Goal: Task Accomplishment & Management: Use online tool/utility

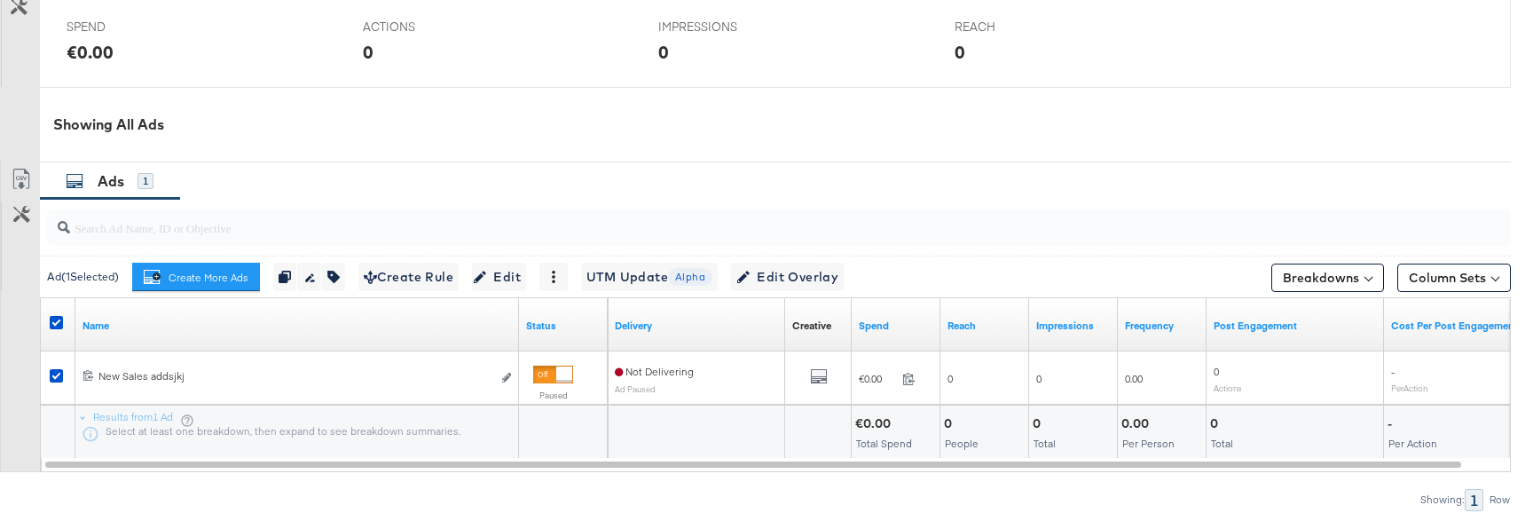
scroll to position [826, 0]
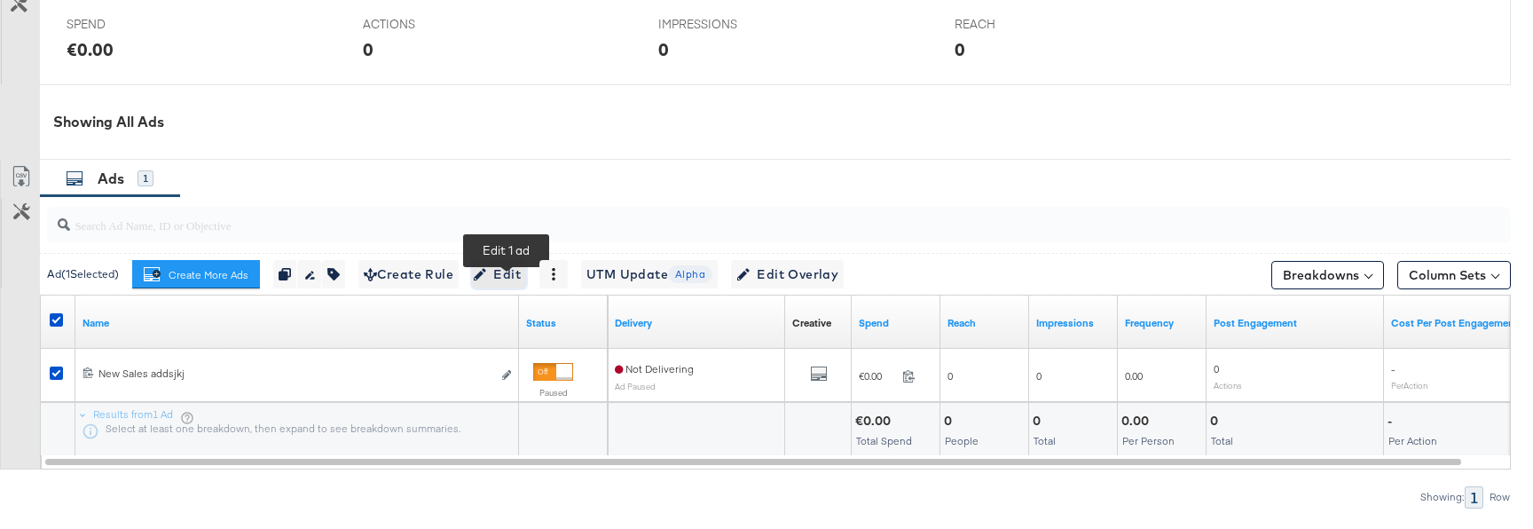
click at [505, 286] on span "Edit" at bounding box center [498, 274] width 43 height 22
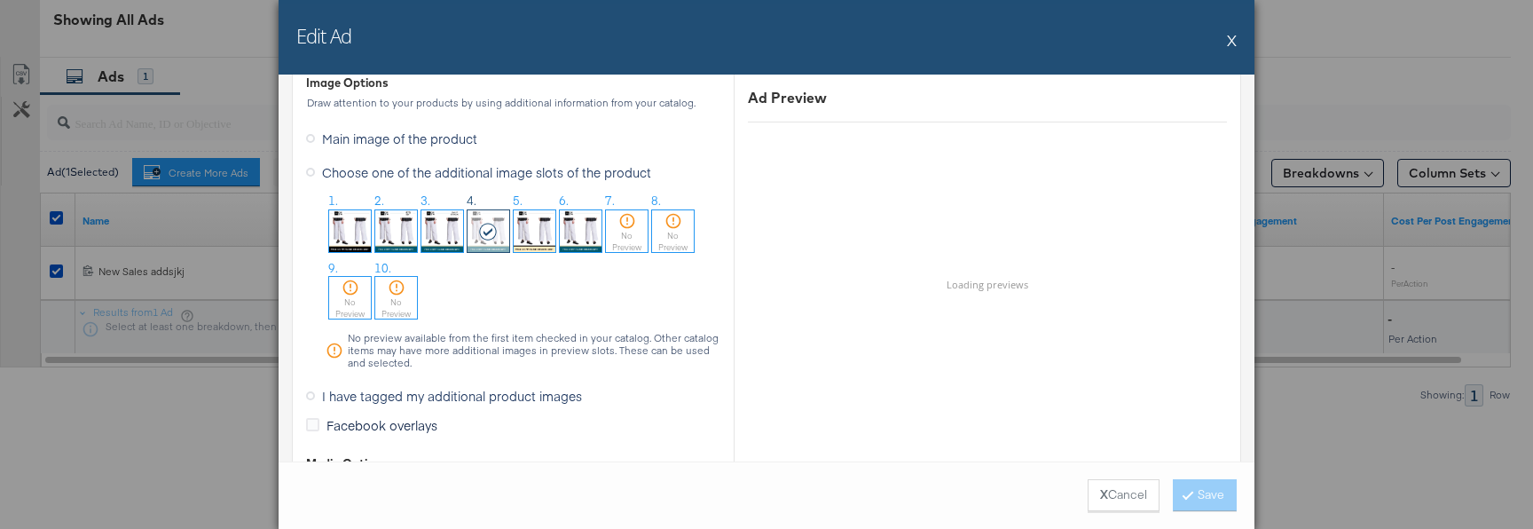
scroll to position [2395, 0]
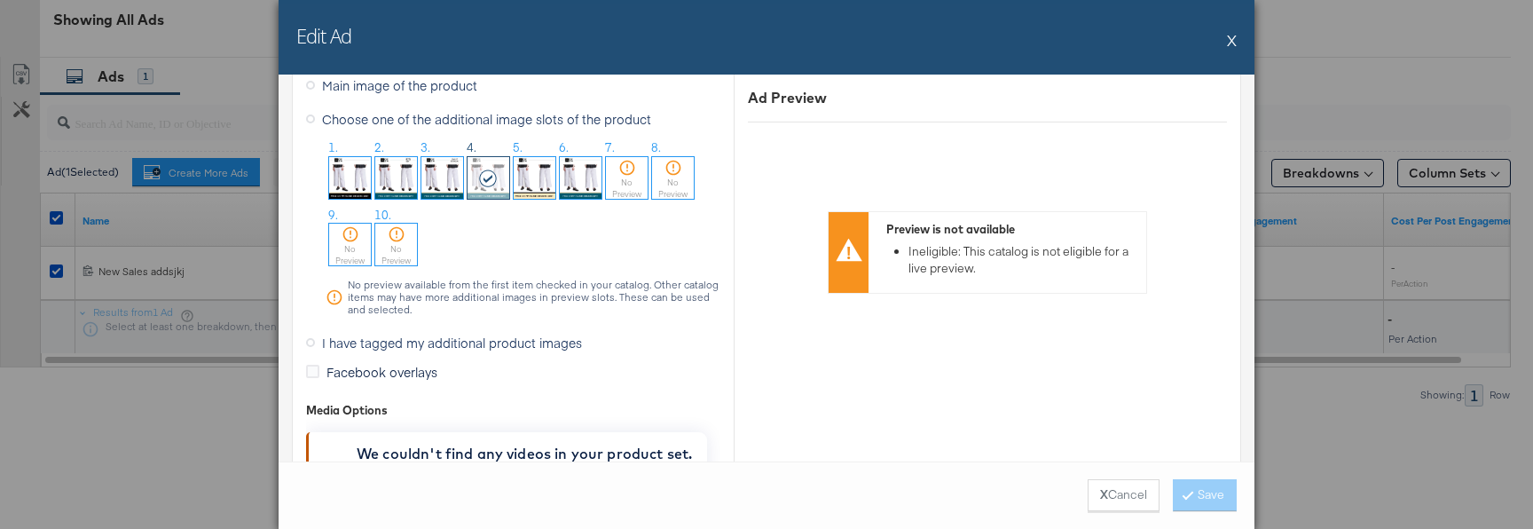
click at [313, 345] on label "I have tagged my additional product images" at bounding box center [447, 342] width 283 height 27
click at [0, 0] on input "I have tagged my additional product images" at bounding box center [0, 0] width 0 height 0
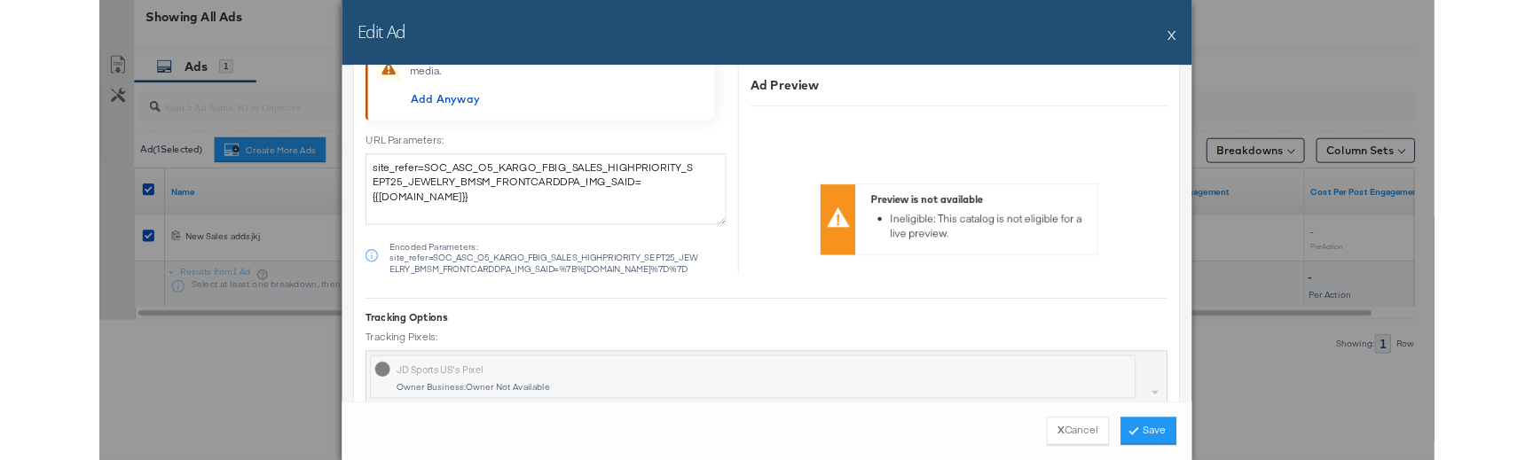
scroll to position [2141, 0]
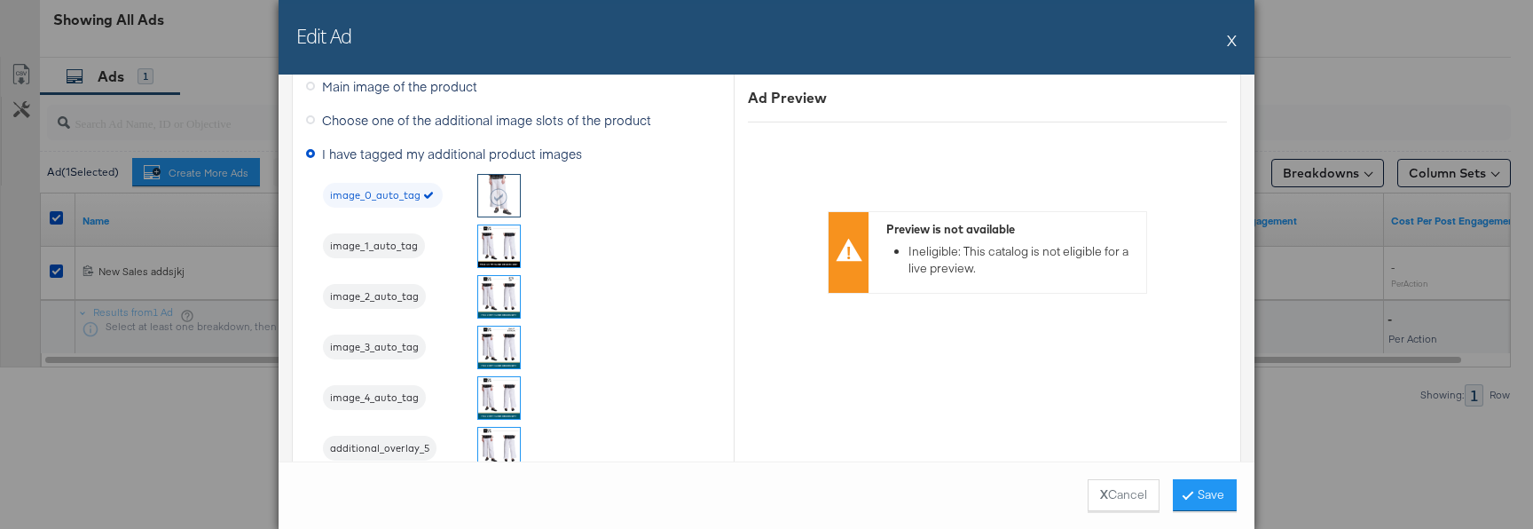
click at [490, 246] on img at bounding box center [499, 246] width 42 height 42
click at [1216, 497] on button "Save" at bounding box center [1205, 495] width 64 height 32
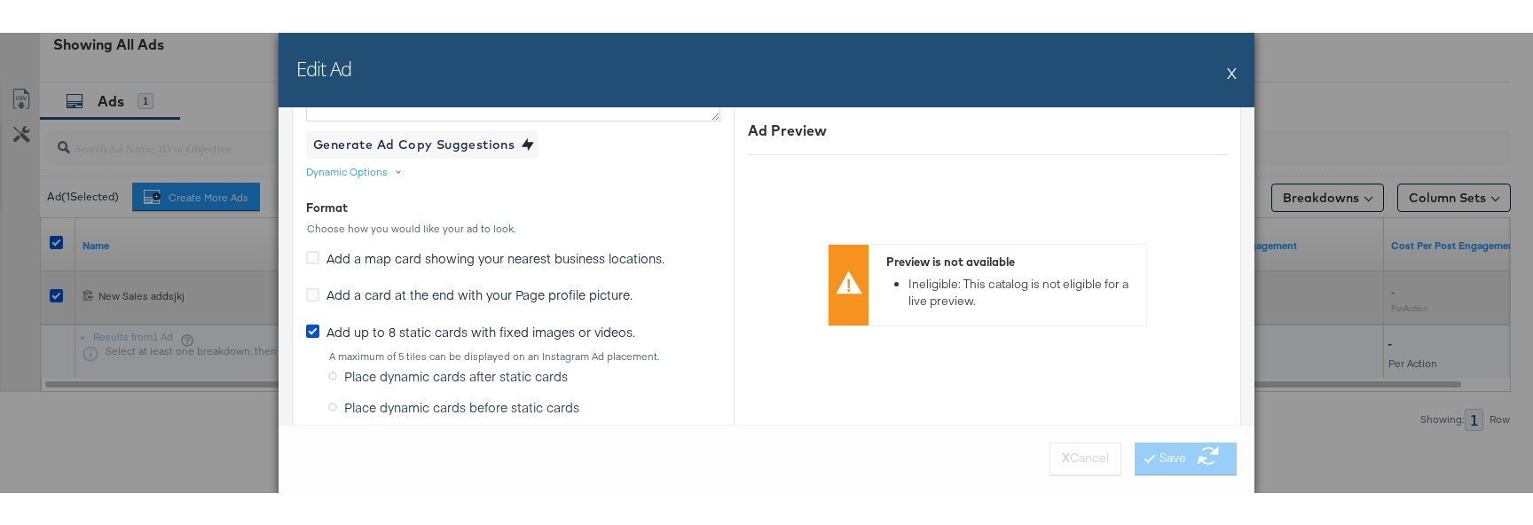
scroll to position [677, 0]
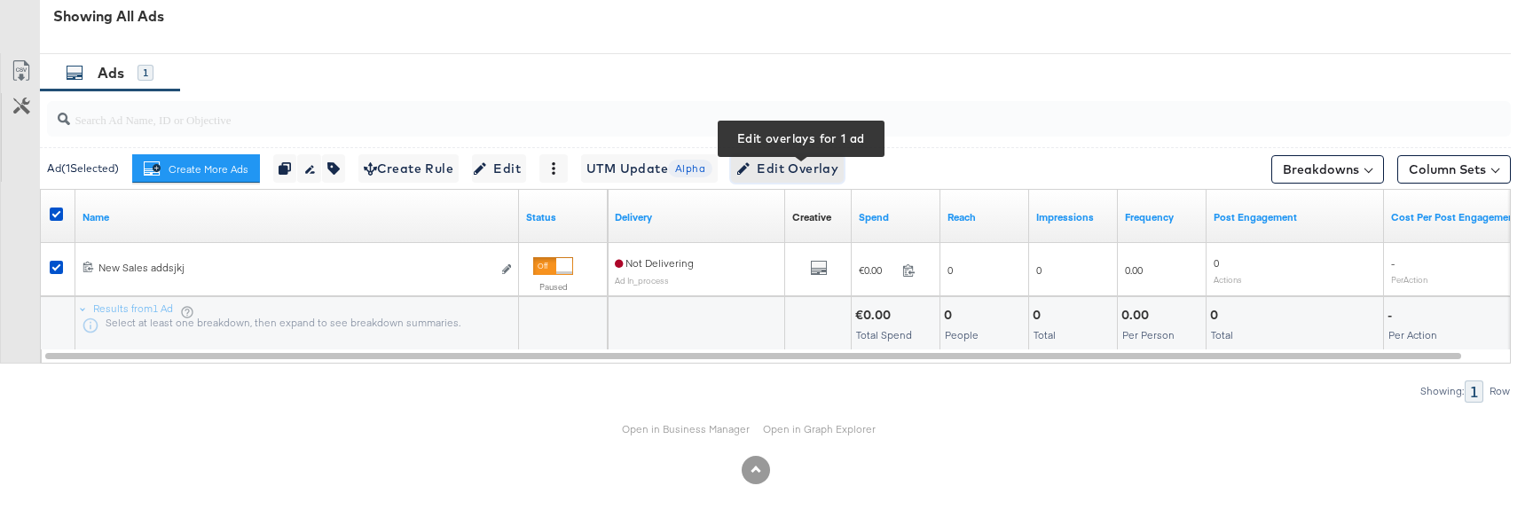
click at [781, 180] on span "Edit Overlay Edit overlays for 1 ad" at bounding box center [787, 169] width 102 height 22
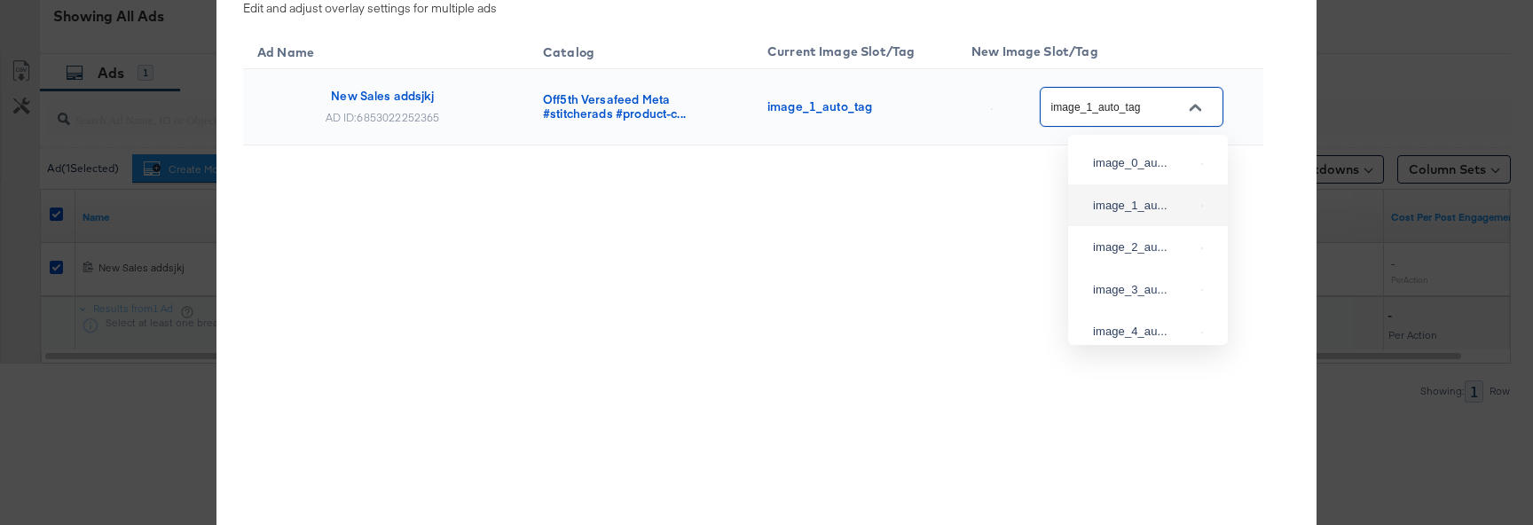
click at [1177, 106] on input "image_1_auto_tag" at bounding box center [1118, 108] width 140 height 20
click at [1127, 129] on div "Slot_7" at bounding box center [1147, 107] width 131 height 43
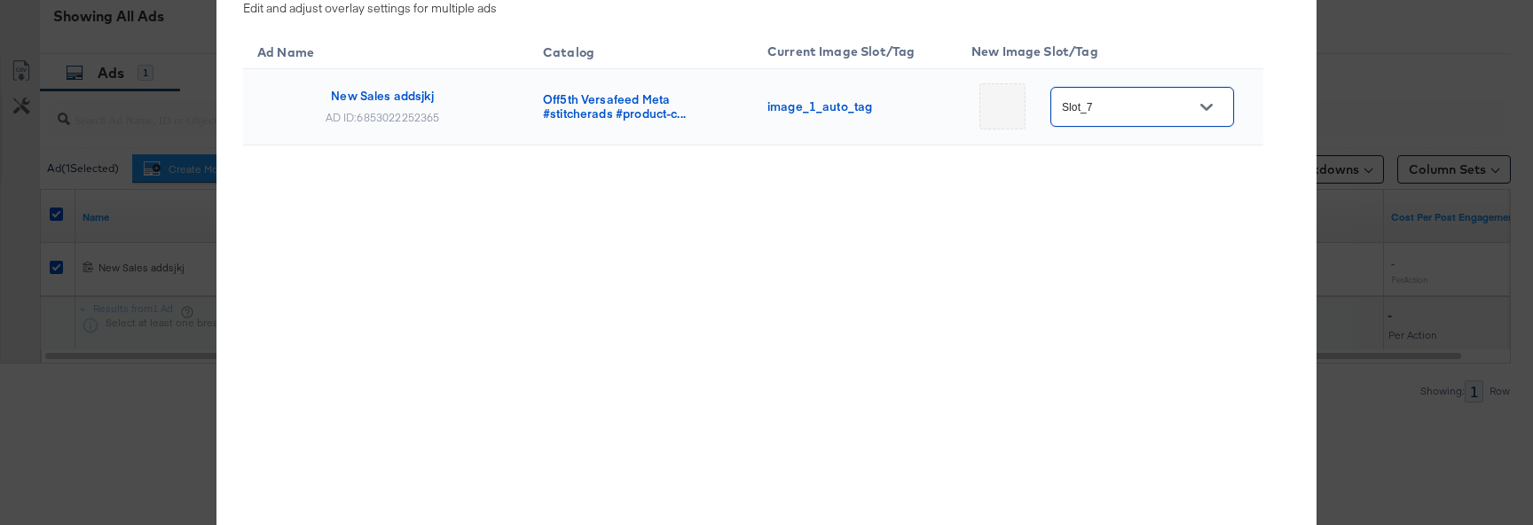
scroll to position [939, 0]
click at [1153, 106] on input "Slot_7" at bounding box center [1128, 108] width 140 height 20
click at [1134, 103] on div "Slot_6" at bounding box center [1147, 87] width 131 height 32
type input "Slot_6"
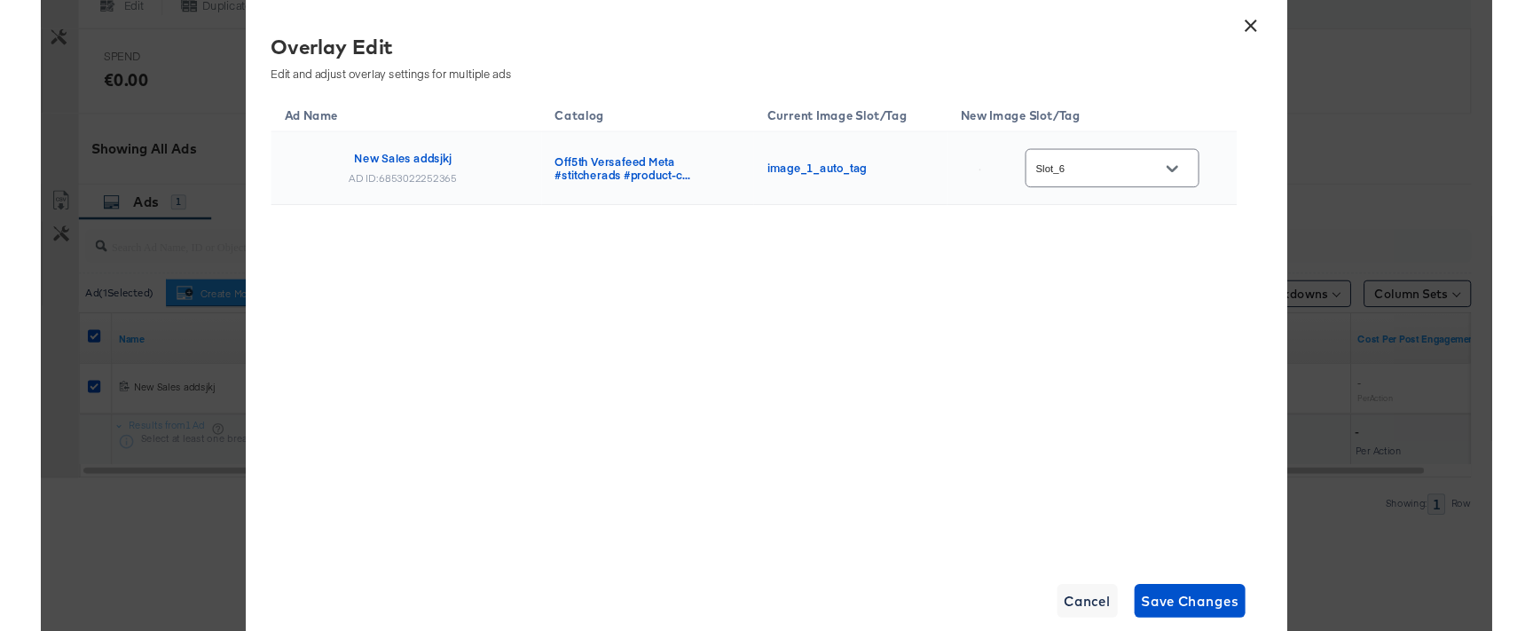
scroll to position [776, 0]
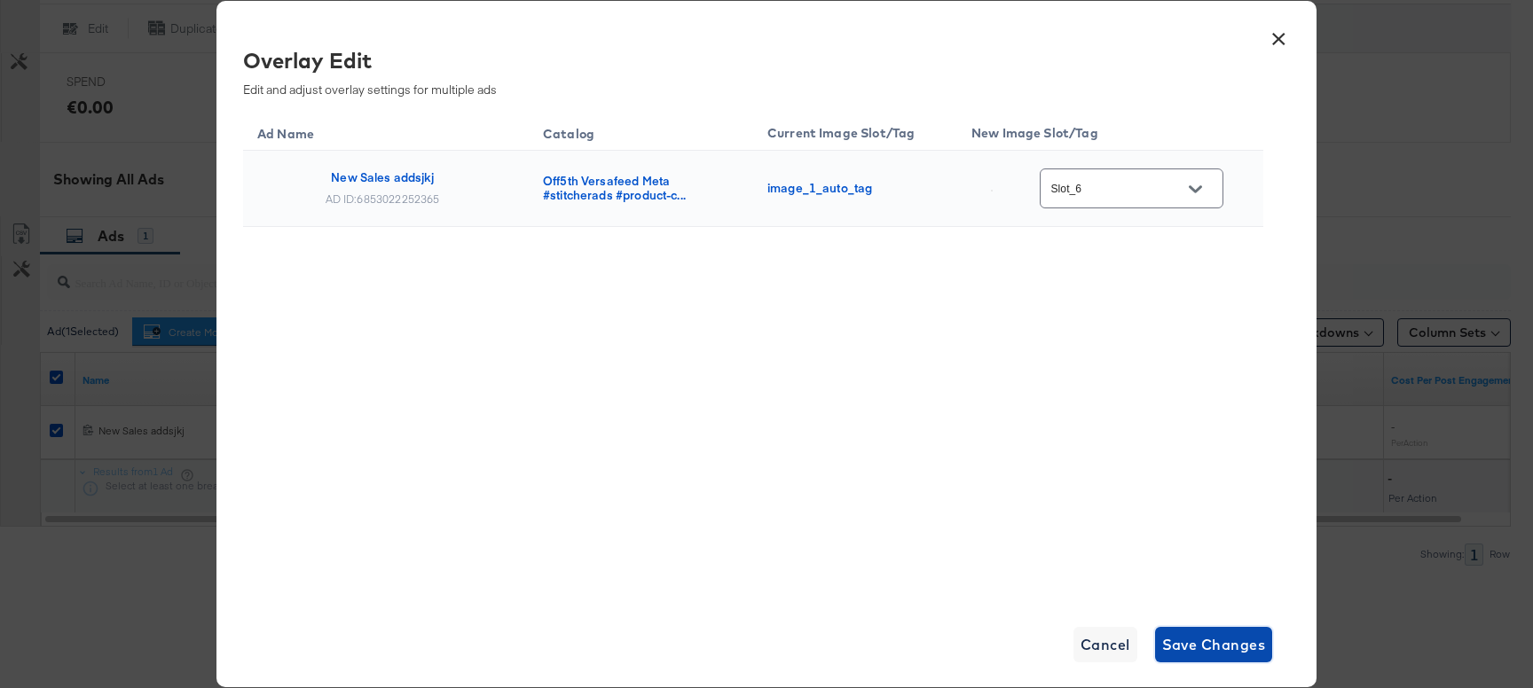
click at [1203, 646] on span "Save Changes" at bounding box center [1214, 644] width 104 height 25
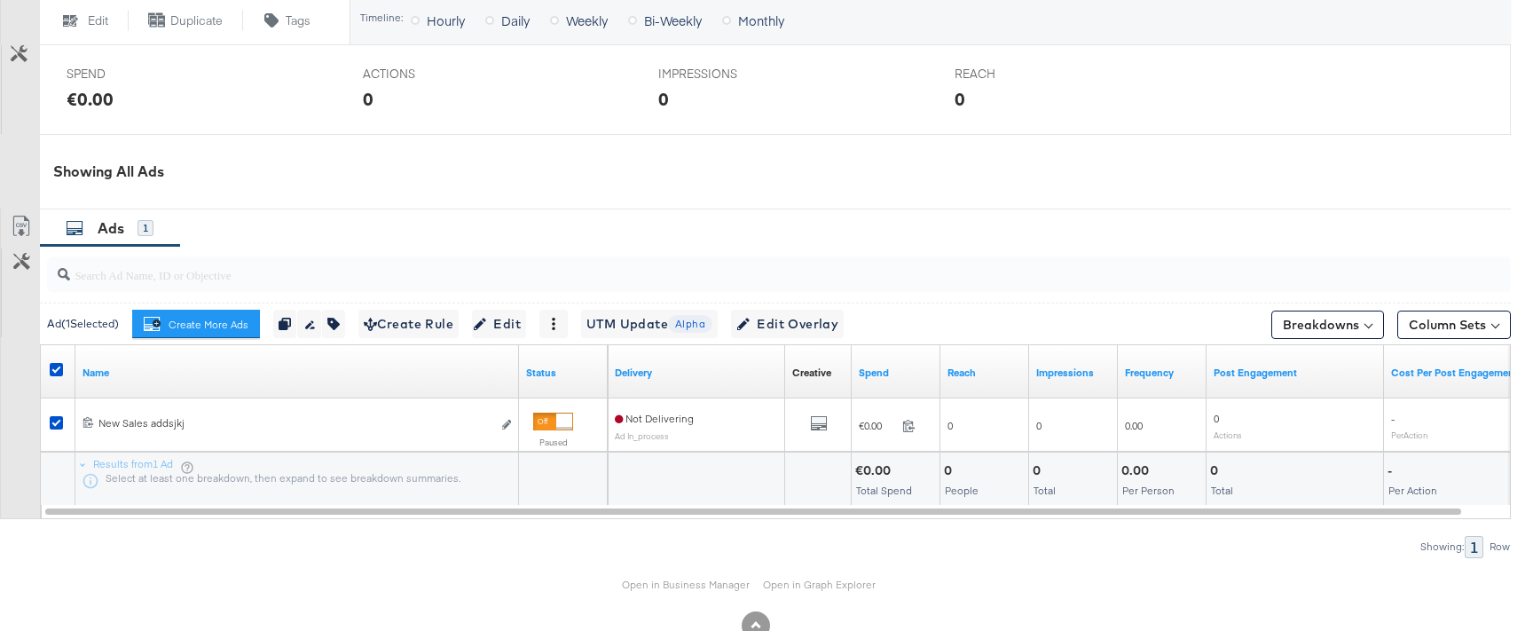
scroll to position [834, 0]
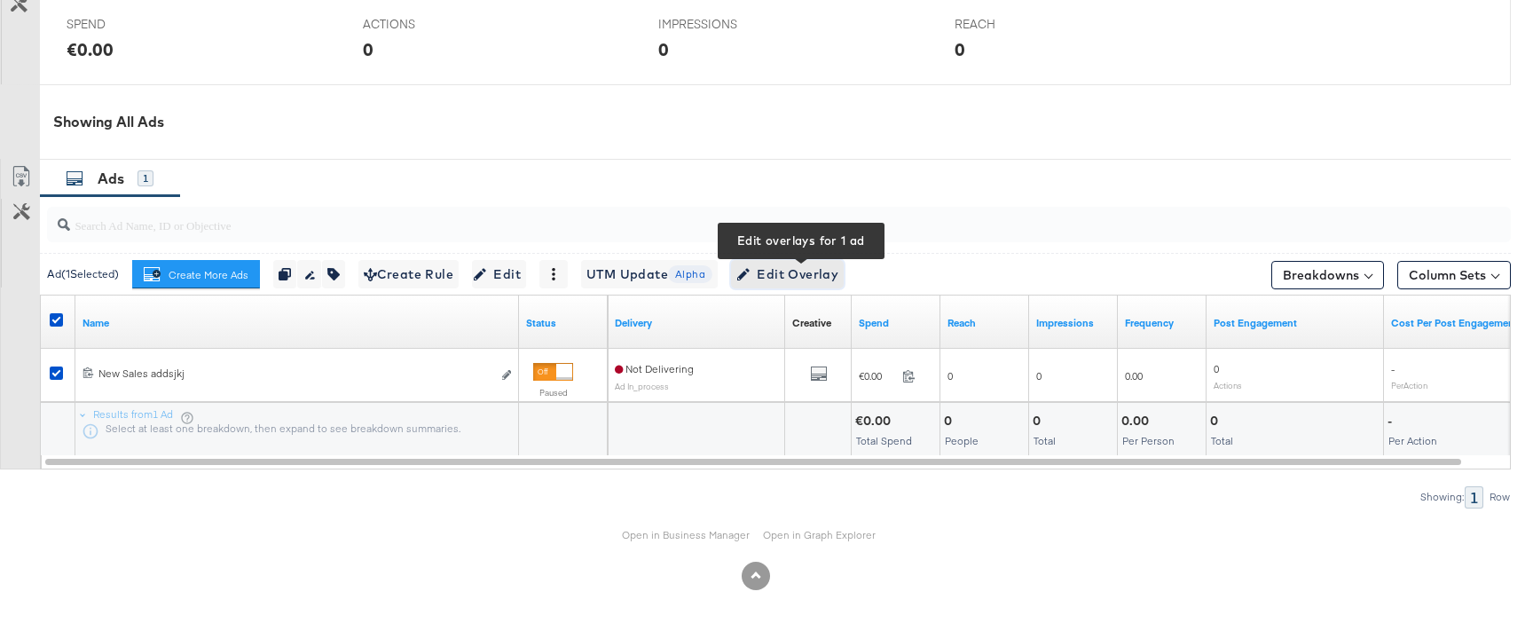
click at [805, 283] on span "Edit Overlay Edit overlays for 1 ad" at bounding box center [787, 274] width 102 height 22
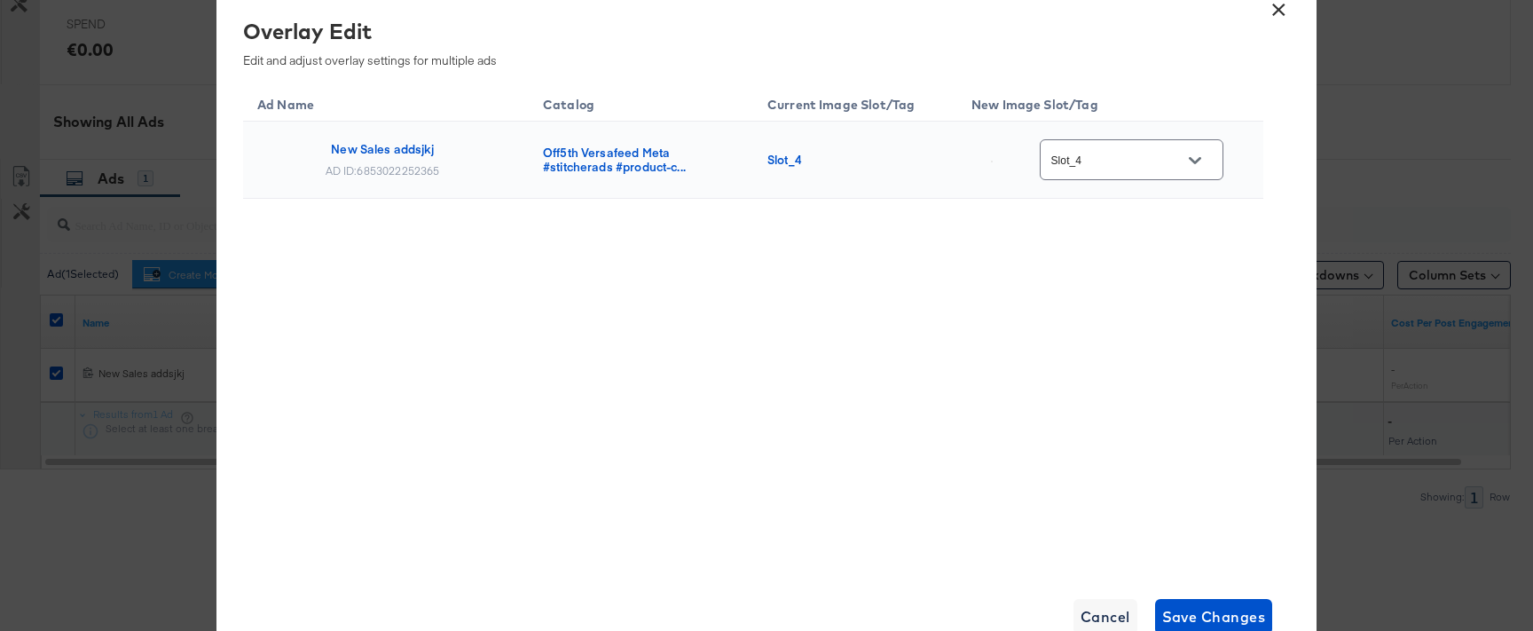
click at [1213, 163] on div at bounding box center [1194, 160] width 37 height 27
click at [1208, 163] on button "Open" at bounding box center [1195, 160] width 27 height 27
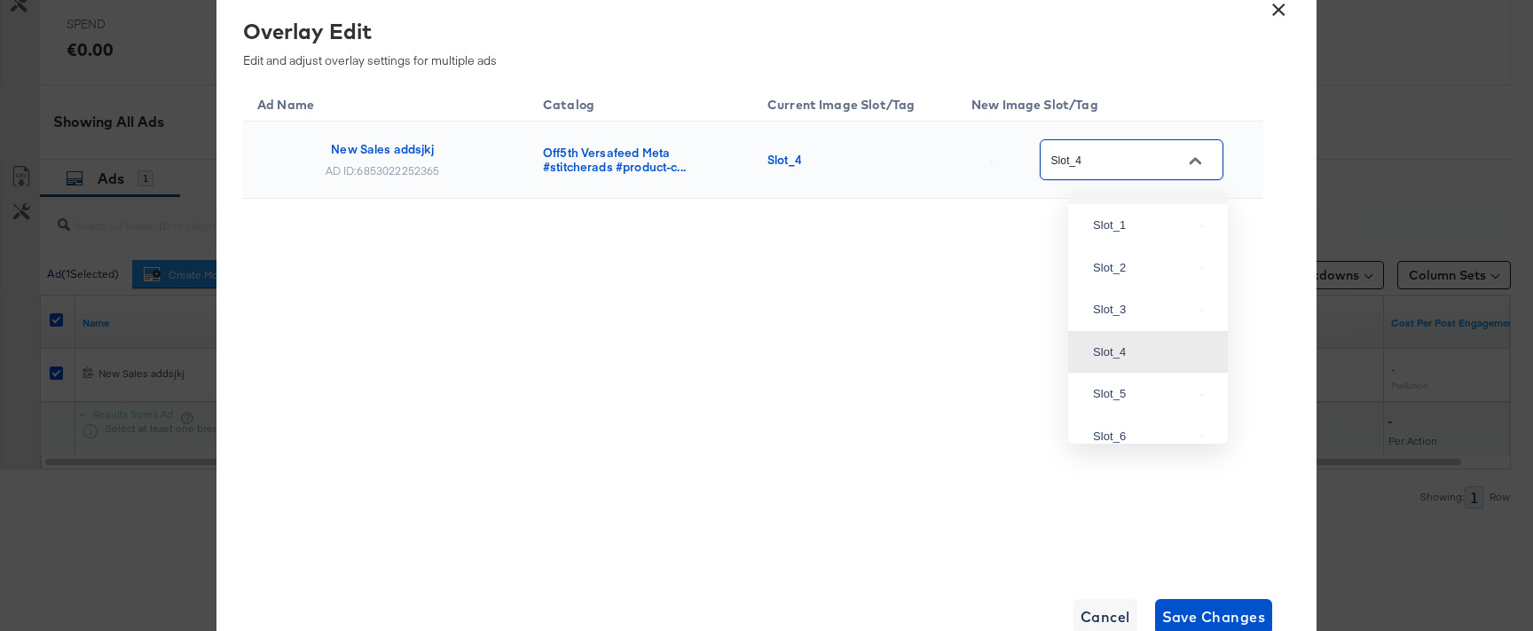
click at [1147, 192] on div "Main image" at bounding box center [1143, 184] width 101 height 18
type input "Main image"
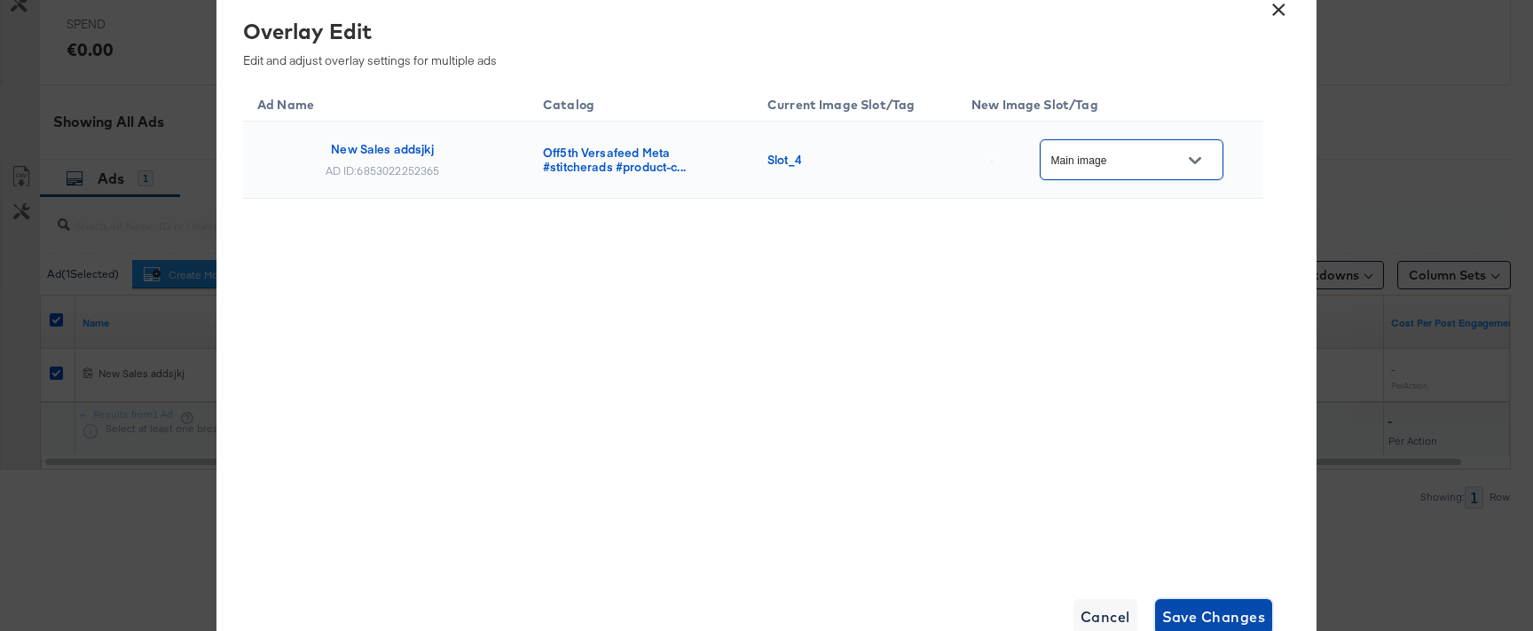
click at [1174, 620] on span "Save Changes" at bounding box center [1214, 616] width 104 height 25
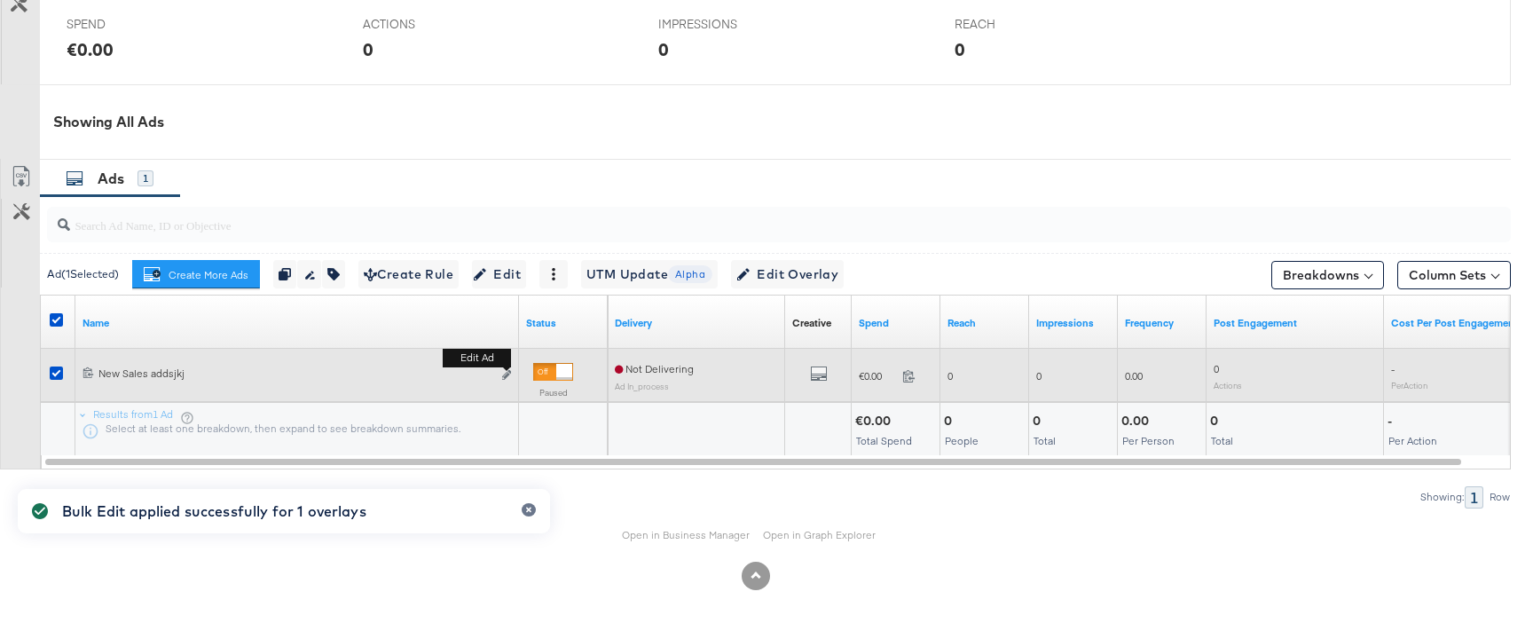
click at [511, 373] on button "Edit ad" at bounding box center [506, 375] width 11 height 19
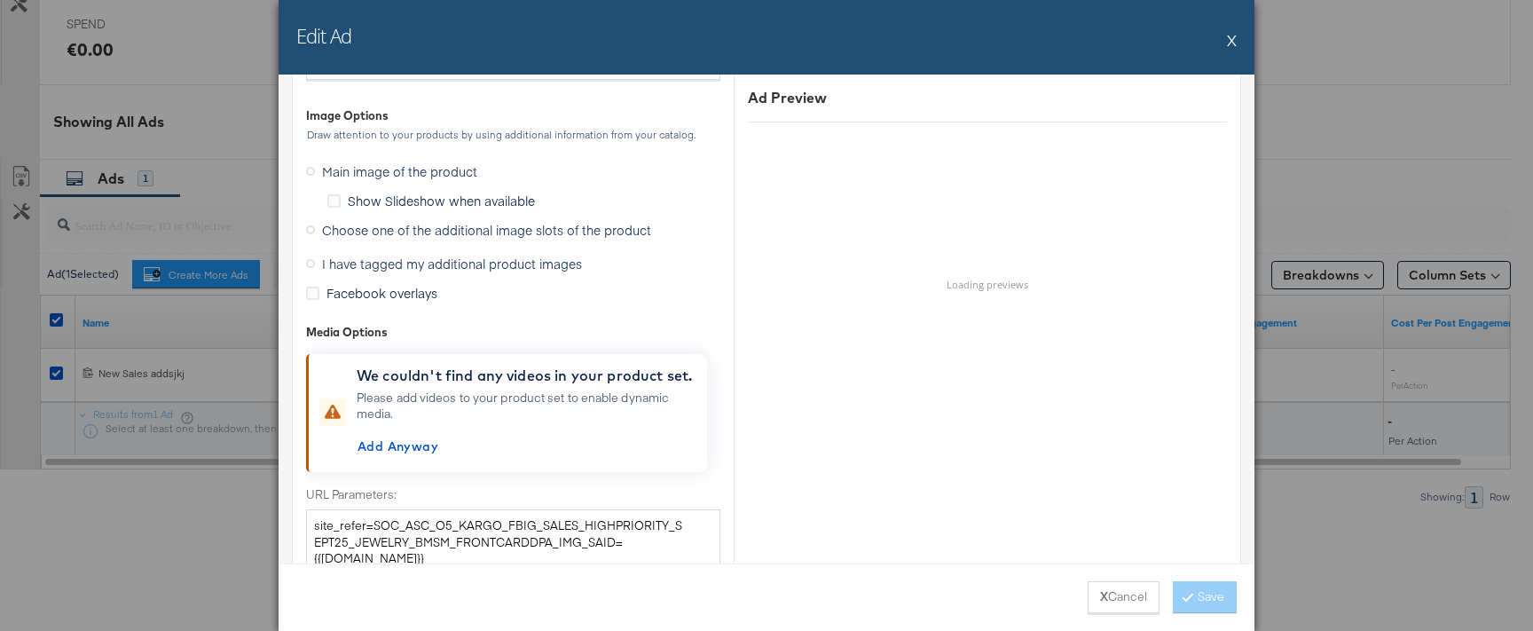
scroll to position [2055, 0]
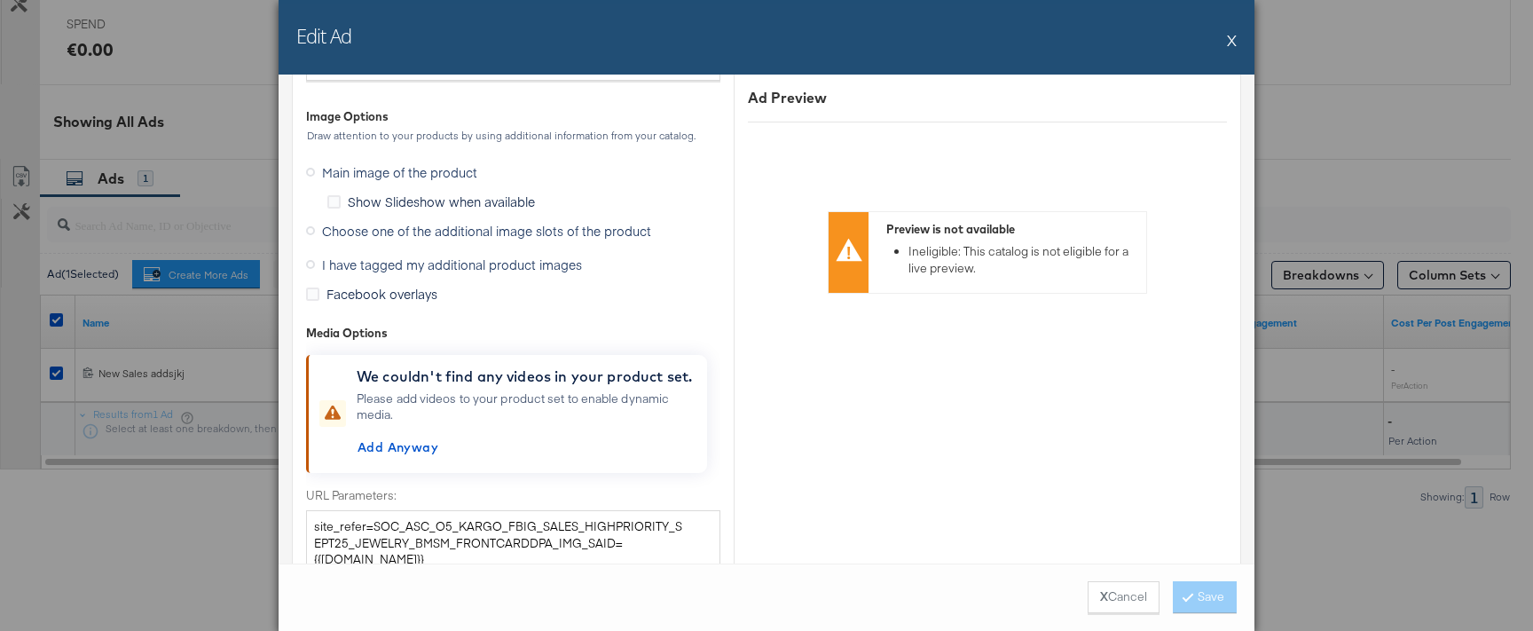
click at [405, 222] on span "Choose one of the additional image slots of the product" at bounding box center [486, 231] width 329 height 18
click at [0, 0] on input "Choose one of the additional image slots of the product" at bounding box center [0, 0] width 0 height 0
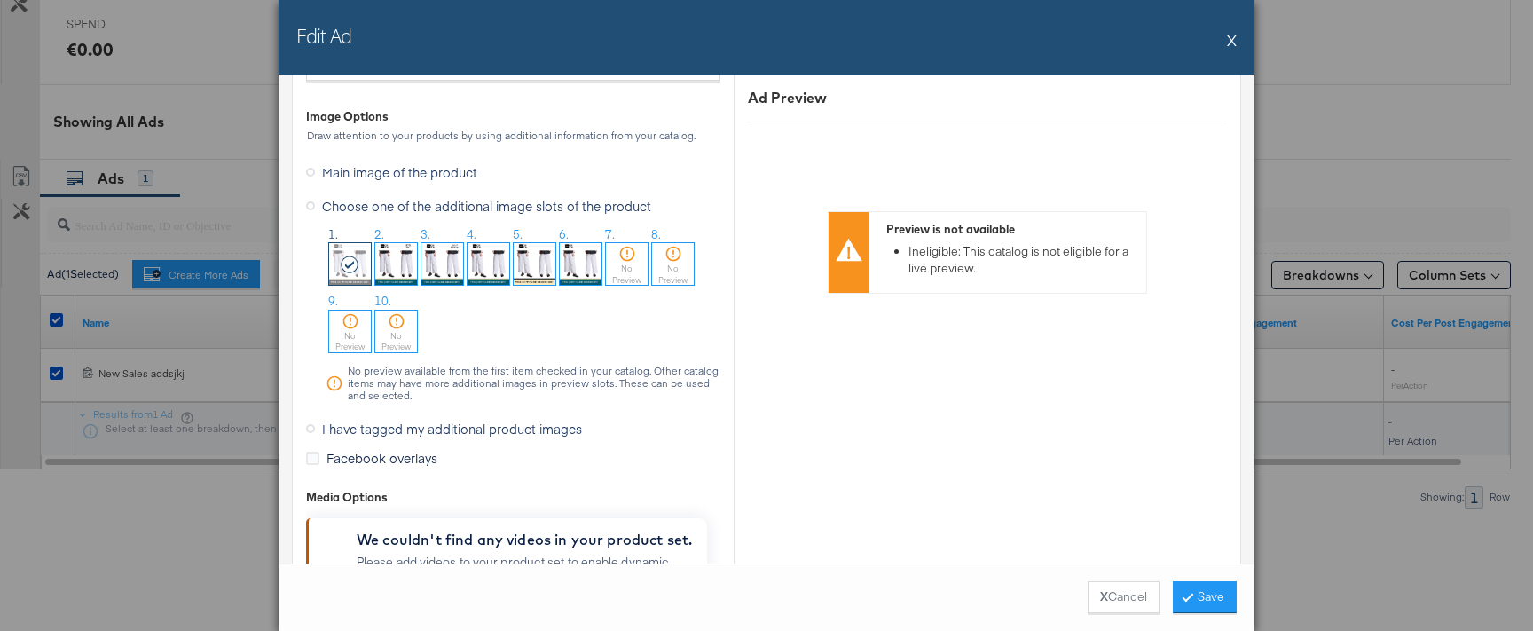
click at [432, 264] on img at bounding box center [442, 264] width 42 height 42
click at [315, 431] on label "I have tagged my additional product images" at bounding box center [447, 428] width 283 height 27
click at [0, 0] on input "I have tagged my additional product images" at bounding box center [0, 0] width 0 height 0
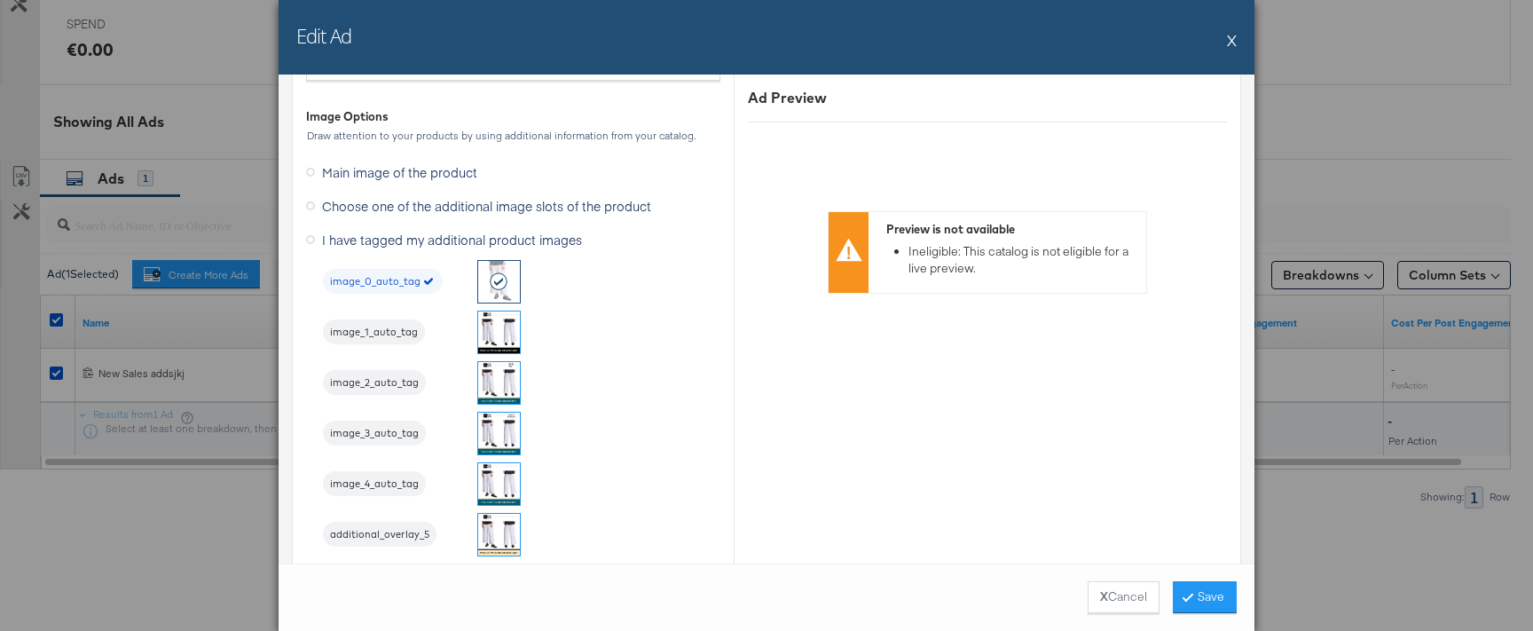
click at [474, 428] on li "image_3_auto_tag" at bounding box center [422, 433] width 199 height 43
click at [390, 438] on span "image_3_auto_tag" at bounding box center [374, 434] width 103 height 14
click at [1210, 604] on button "Save" at bounding box center [1205, 597] width 64 height 32
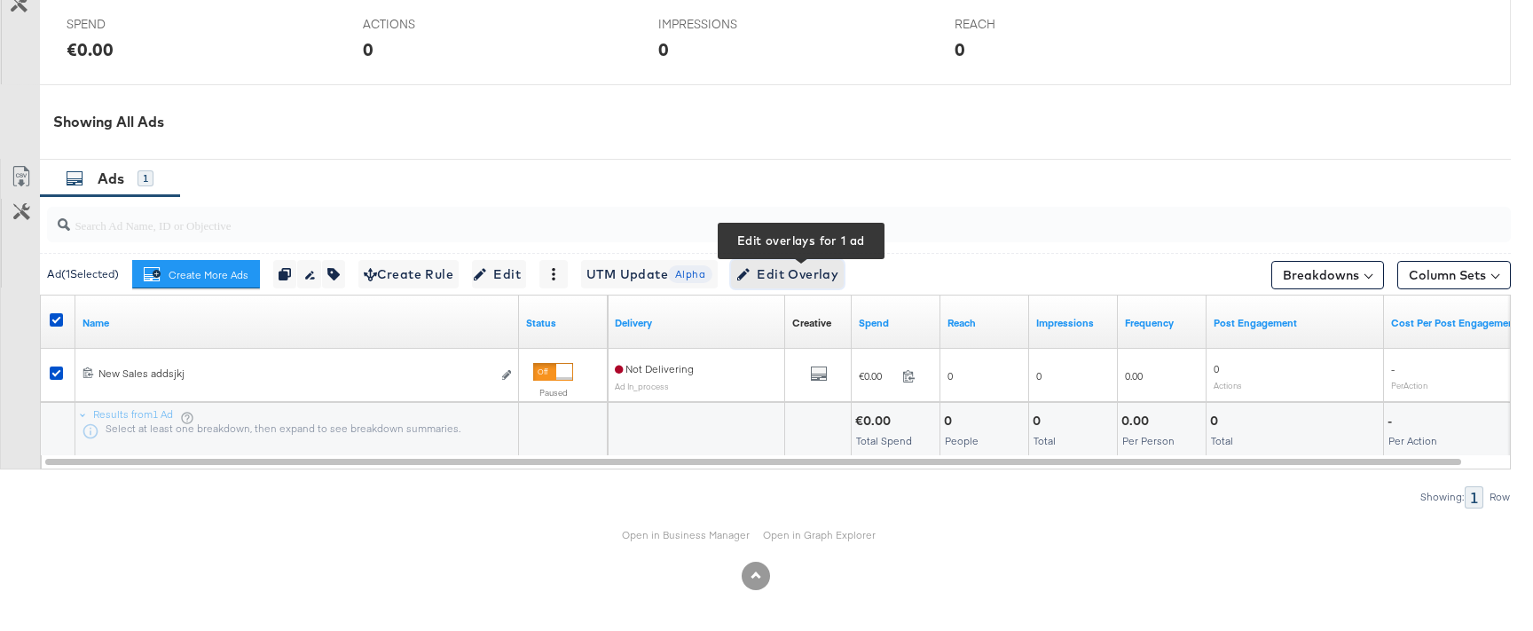
click at [800, 273] on span "Edit Overlay Edit overlays for 1 ad" at bounding box center [787, 274] width 102 height 22
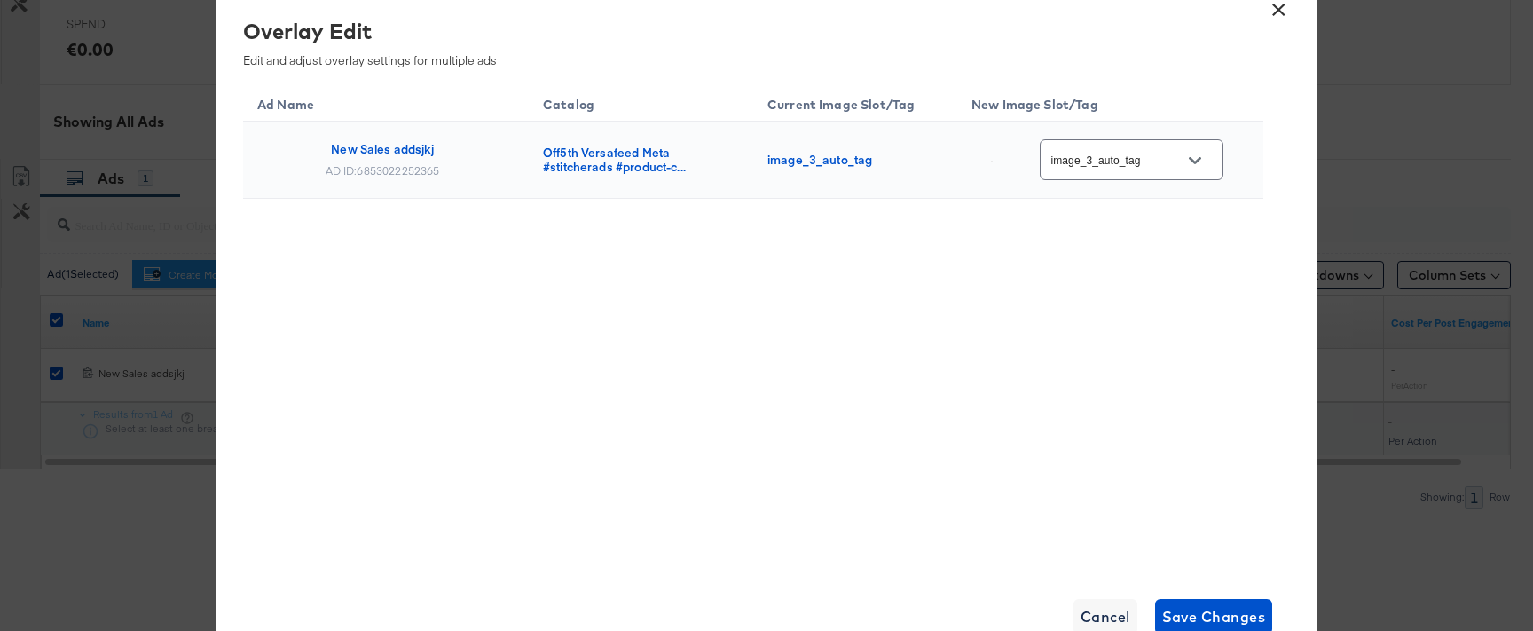
click at [1151, 157] on input "image_3_auto_tag" at bounding box center [1118, 160] width 140 height 20
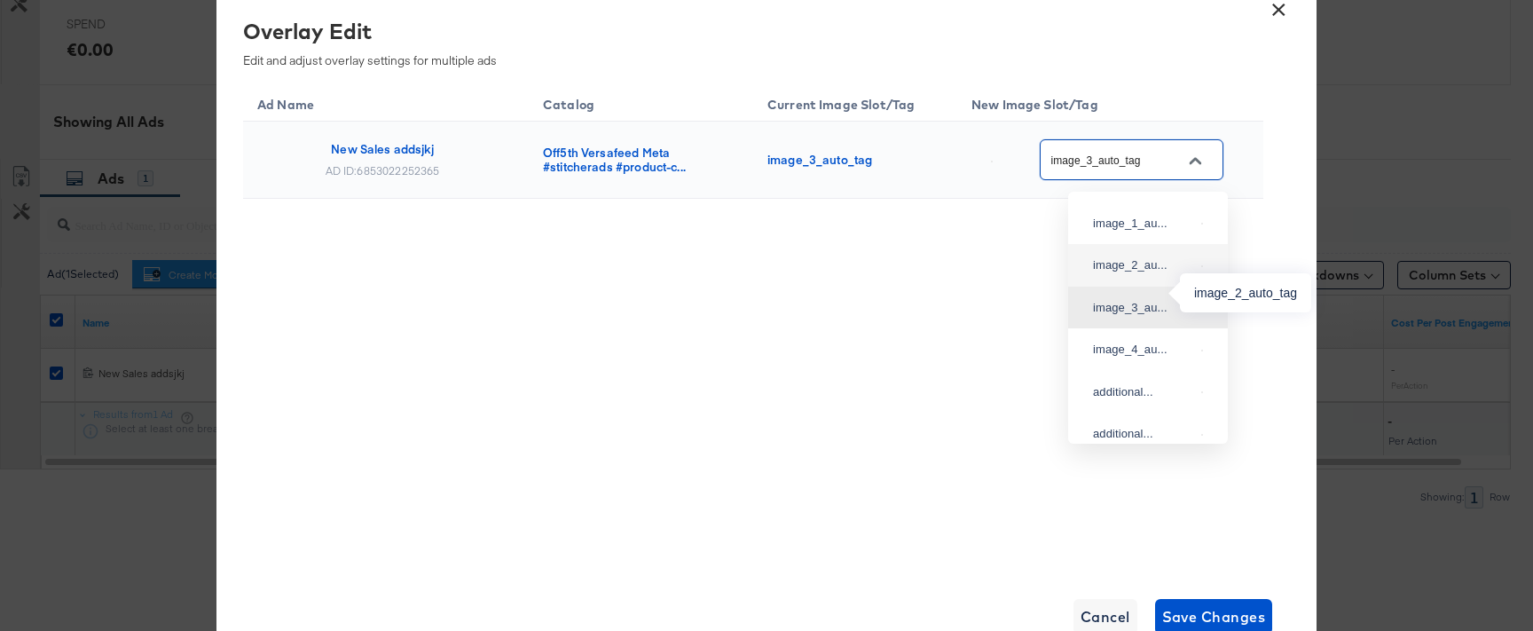
scroll to position [0, 0]
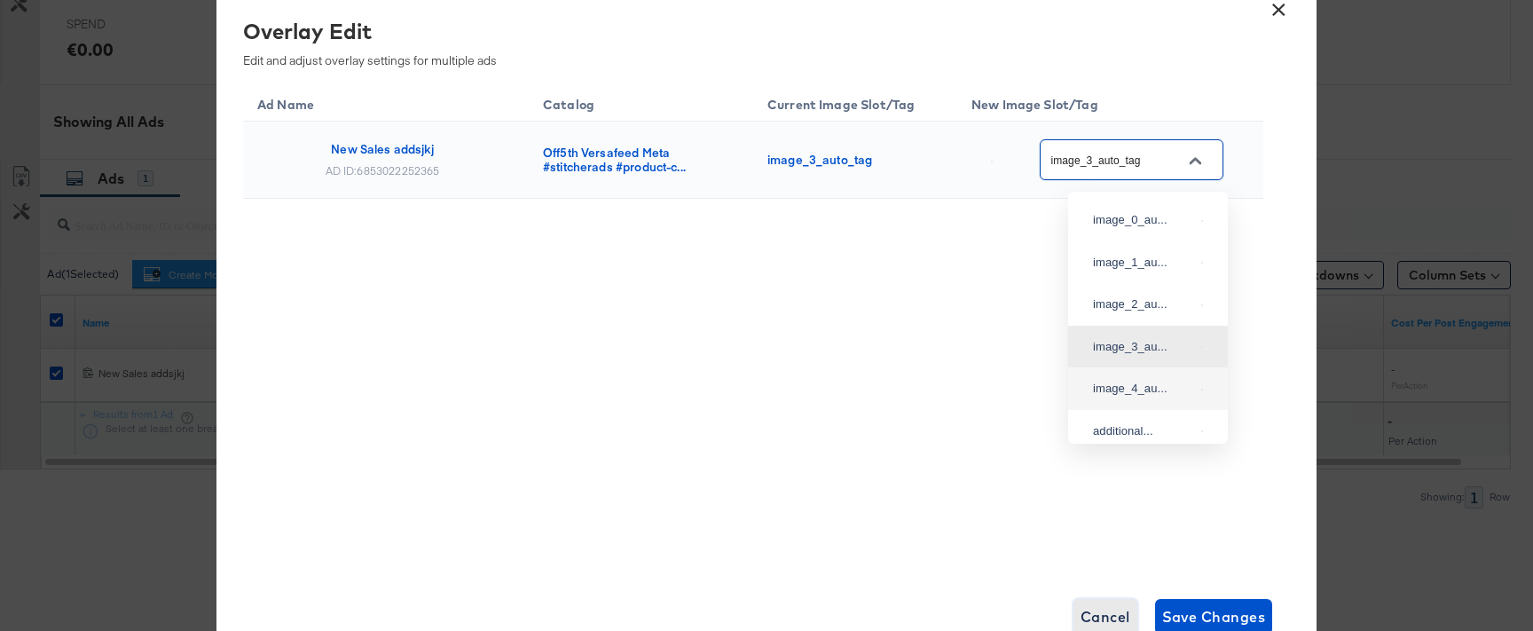
click at [1103, 615] on span "Cancel" at bounding box center [1105, 616] width 50 height 25
